Goal: Task Accomplishment & Management: Complete application form

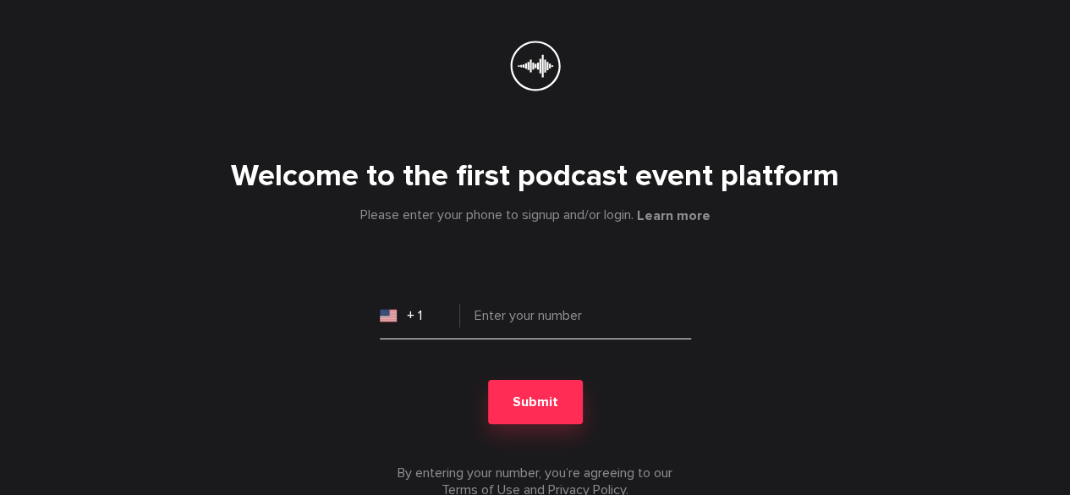
click at [500, 322] on input "tel" at bounding box center [535, 322] width 311 height 34
click at [473, 320] on input "92" at bounding box center [535, 322] width 311 height 34
click at [523, 330] on input "+92" at bounding box center [535, 322] width 311 height 34
type input "+923"
click at [435, 322] on input "+ 1" at bounding box center [420, 315] width 80 height 34
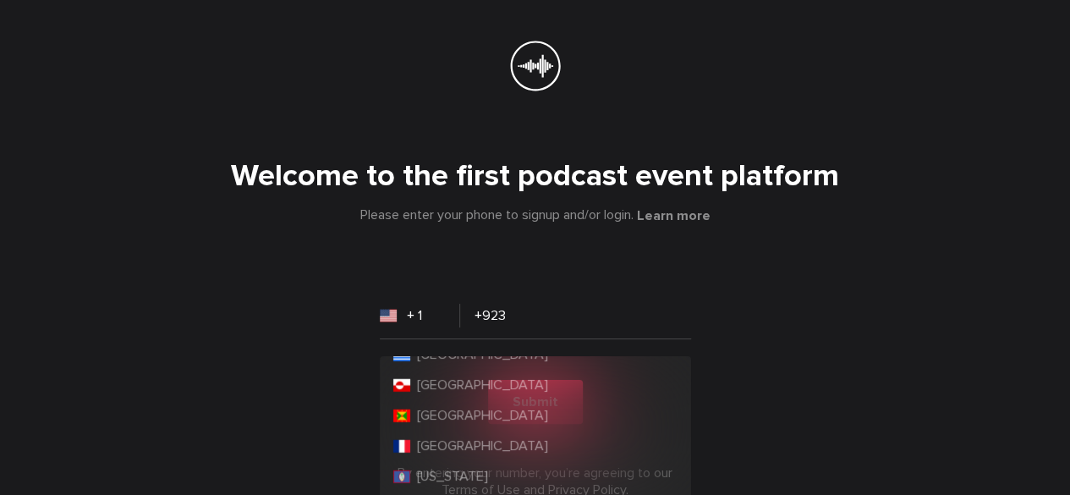
scroll to position [2790, 0]
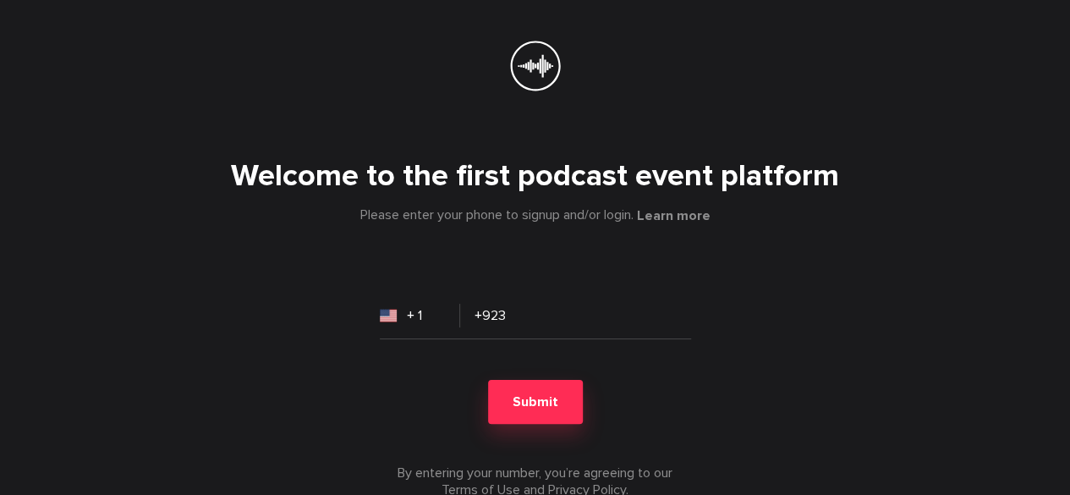
click at [570, 296] on div "Welcome to the first podcast event platform Please enter your phone to signup a…" at bounding box center [535, 315] width 866 height 366
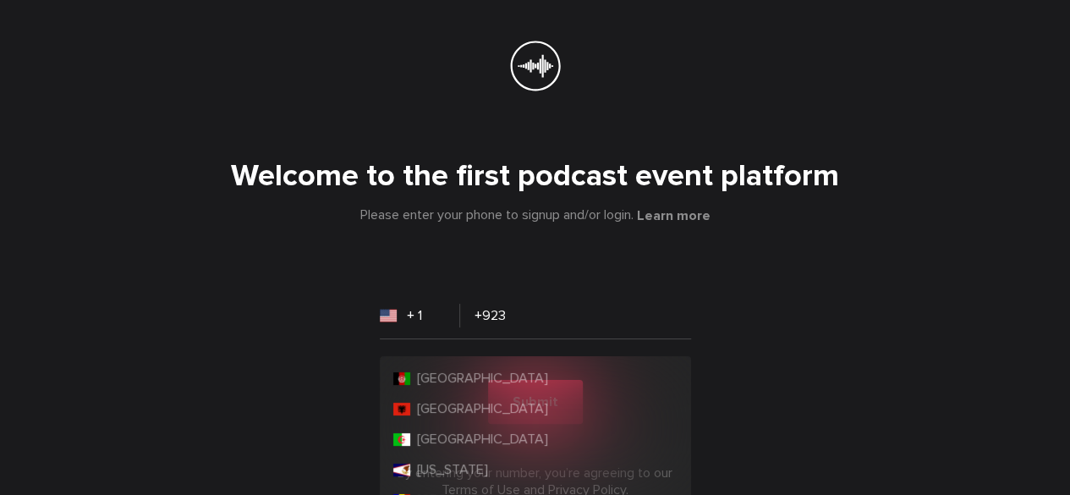
scroll to position [180, 0]
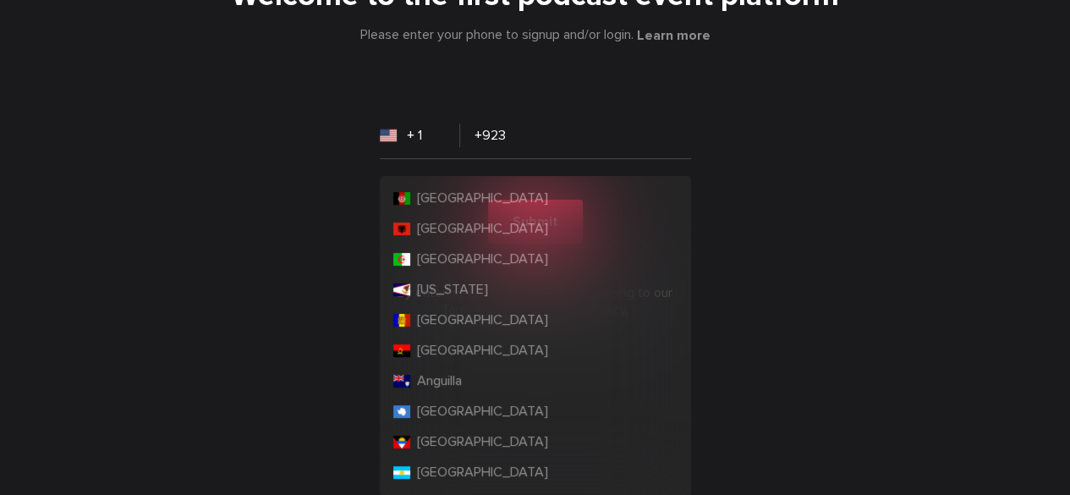
click at [417, 152] on div "+ 1 [GEOGRAPHIC_DATA] [GEOGRAPHIC_DATA] [GEOGRAPHIC_DATA] [US_STATE] [GEOGRAPHI…" at bounding box center [420, 135] width 80 height 34
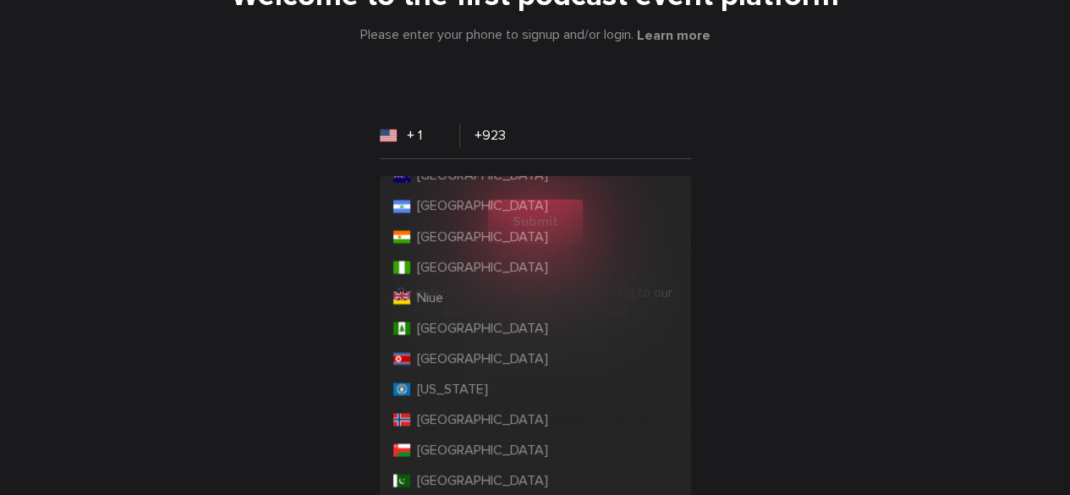
scroll to position [4855, 0]
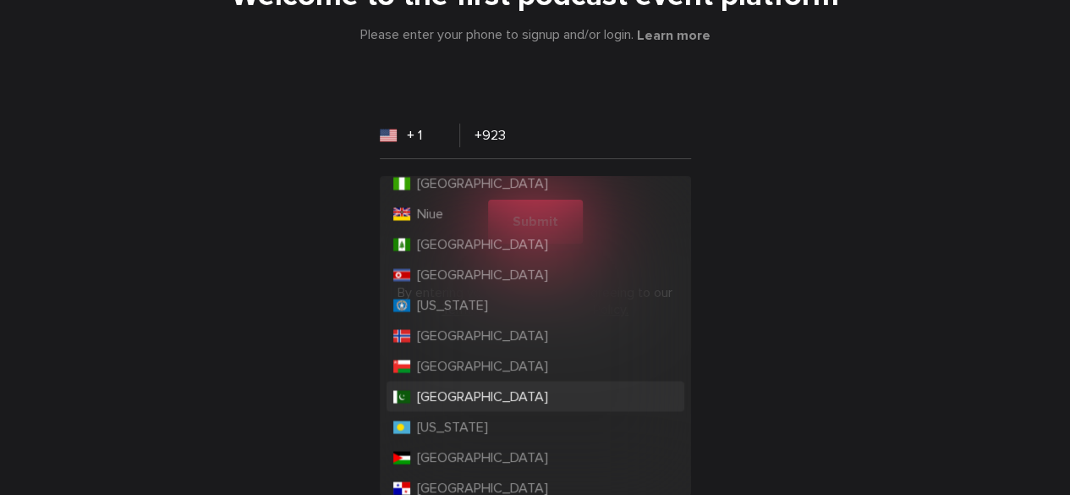
click at [475, 390] on li "[GEOGRAPHIC_DATA]" at bounding box center [535, 395] width 298 height 30
type input "+ 92"
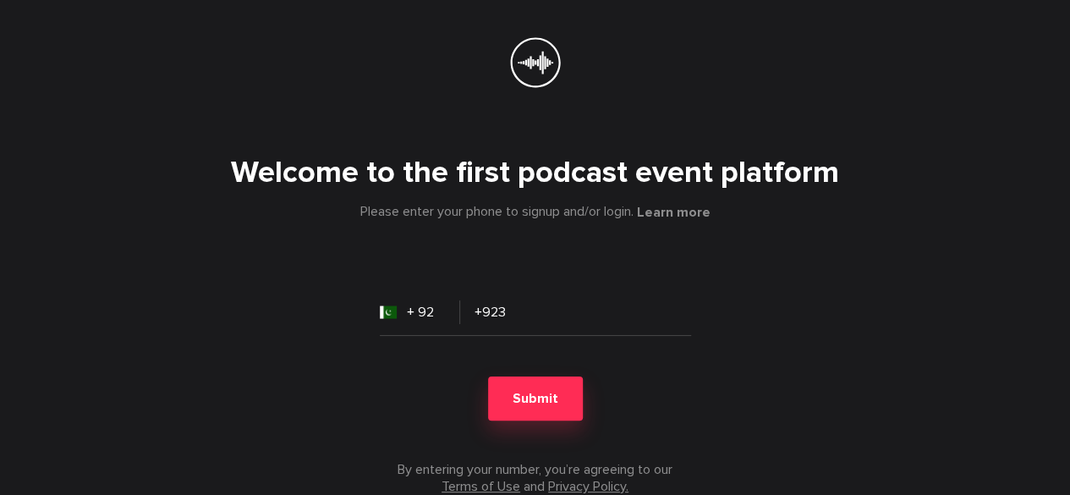
scroll to position [3, 0]
click at [511, 308] on input "+923" at bounding box center [535, 320] width 311 height 34
click at [545, 57] on icon at bounding box center [535, 63] width 36 height 23
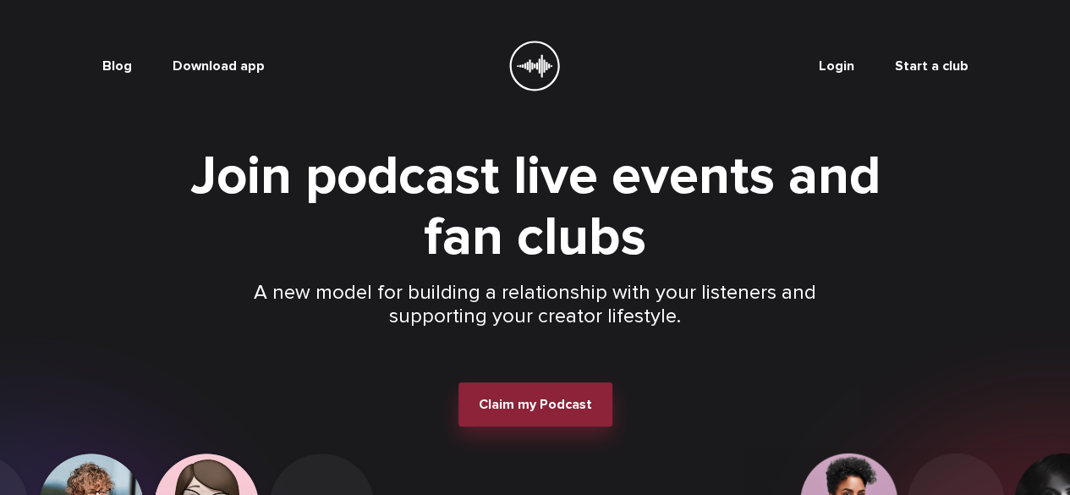
click at [563, 413] on span "Claim my Podcast" at bounding box center [535, 404] width 113 height 17
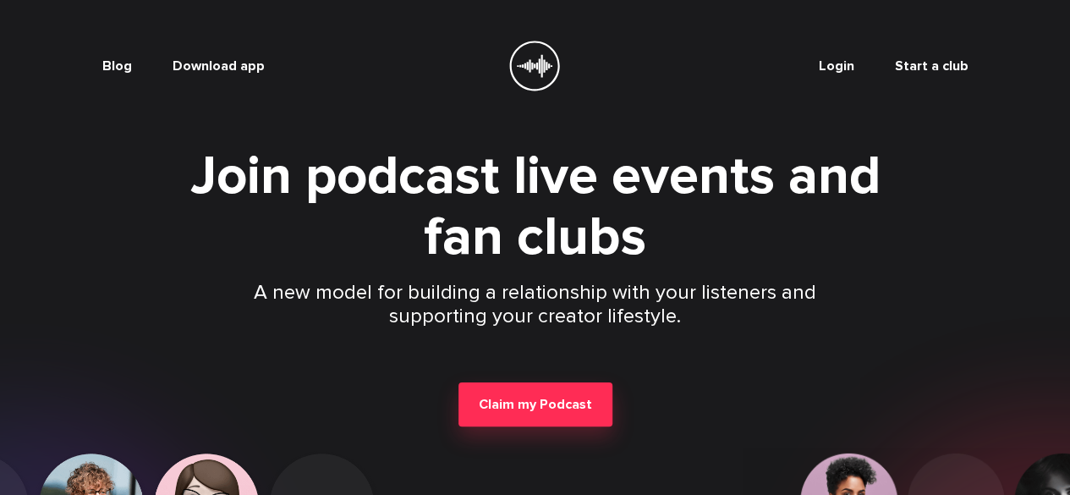
click at [854, 59] on span "Login" at bounding box center [836, 65] width 36 height 17
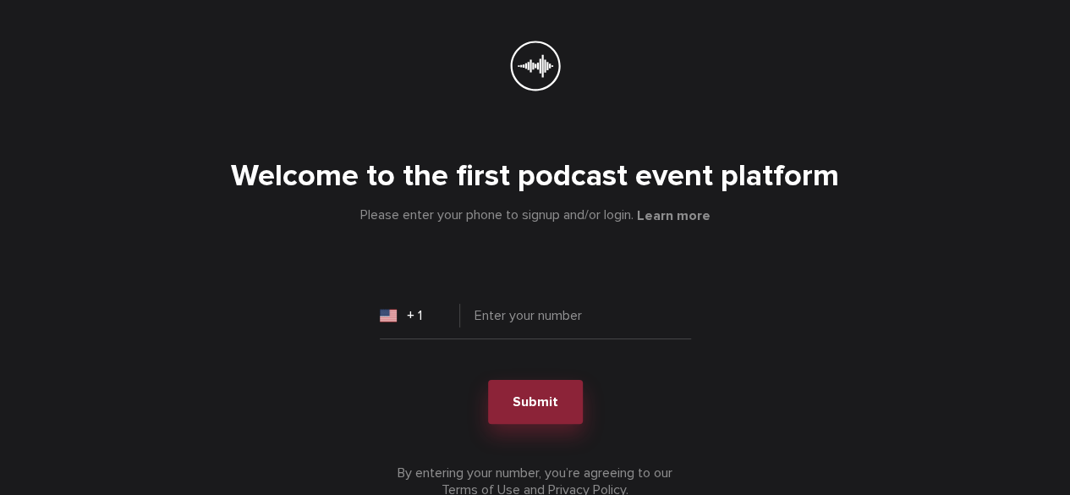
click at [567, 380] on button "Submit" at bounding box center [535, 402] width 95 height 44
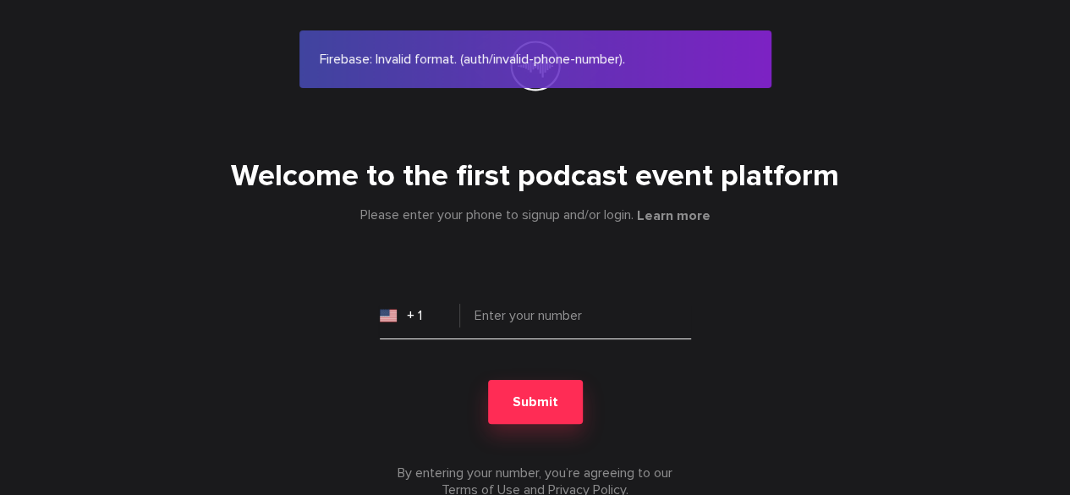
click at [507, 323] on input "tel" at bounding box center [535, 322] width 311 height 34
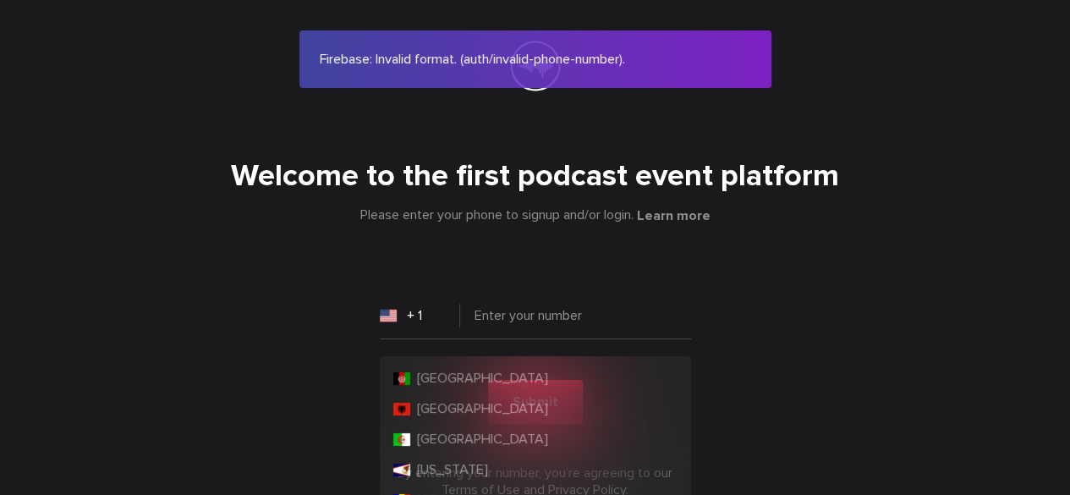
click at [405, 315] on input "+ 1" at bounding box center [420, 315] width 80 height 34
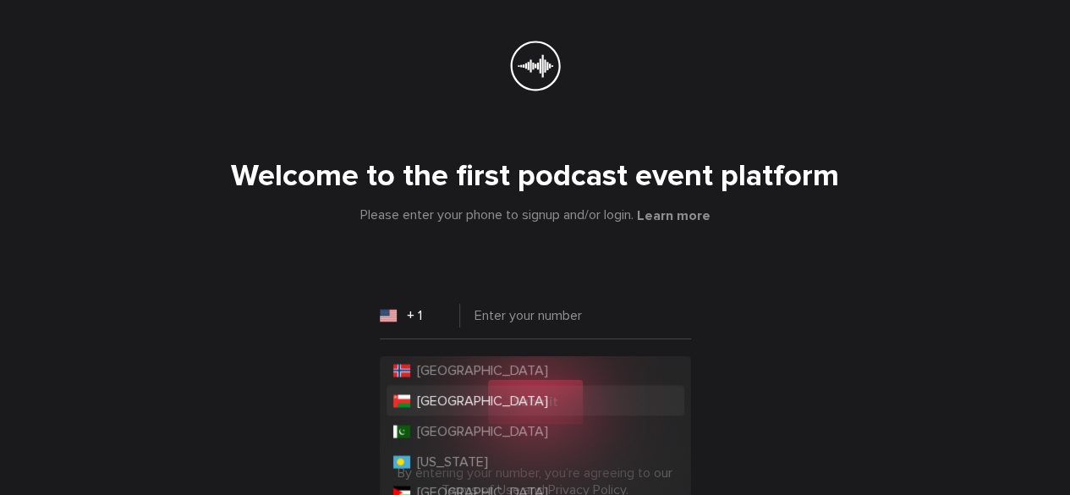
scroll to position [4989, 0]
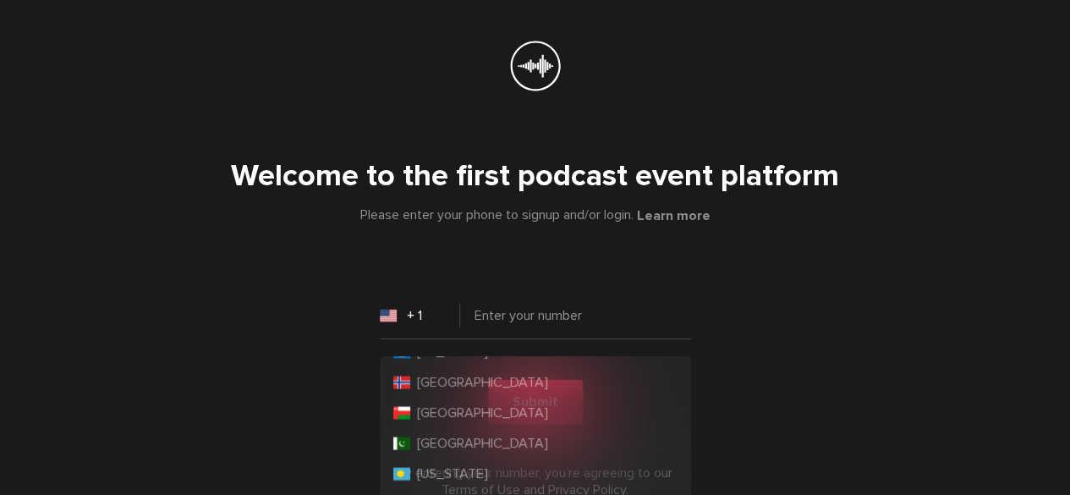
click at [523, 429] on li "[GEOGRAPHIC_DATA]" at bounding box center [535, 442] width 298 height 30
type input "+ 92"
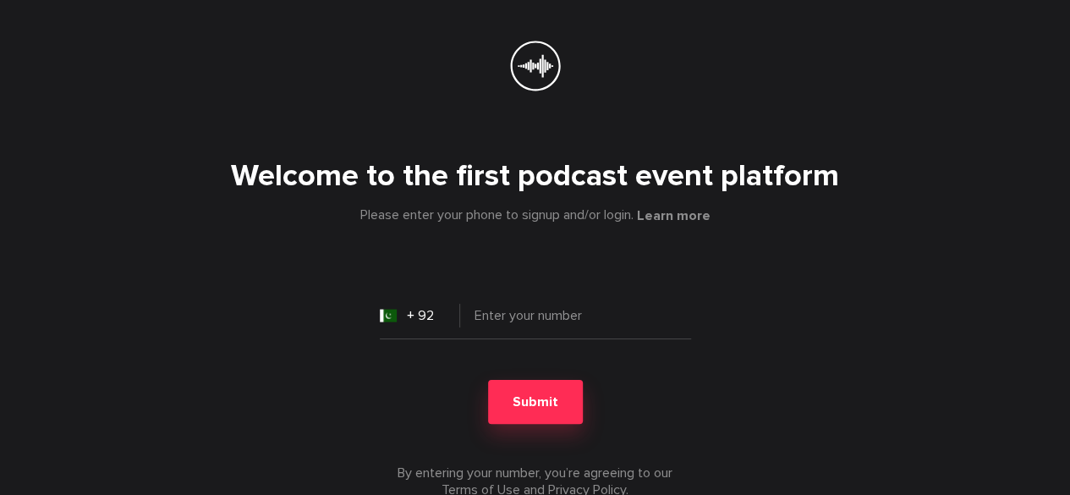
click at [626, 386] on form "+ 92 Submit By entering your number, you’re agreeing to our Terms of Use and Pr…" at bounding box center [535, 401] width 311 height 193
click at [604, 307] on input "tel" at bounding box center [535, 322] width 311 height 34
type input "3428302792"
click at [488, 380] on button "Submit" at bounding box center [535, 402] width 95 height 44
type input "+ 1"
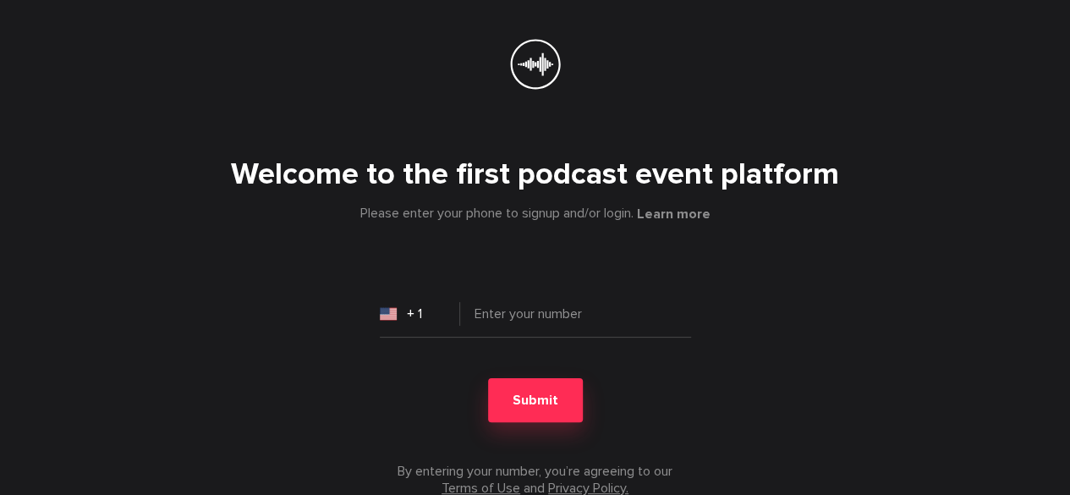
scroll to position [3, 0]
drag, startPoint x: 462, startPoint y: 245, endPoint x: 443, endPoint y: 236, distance: 20.8
click at [463, 245] on div "Welcome to the first podcast event platform Please enter your phone to signup a…" at bounding box center [535, 312] width 866 height 366
